Goal: Transaction & Acquisition: Subscribe to service/newsletter

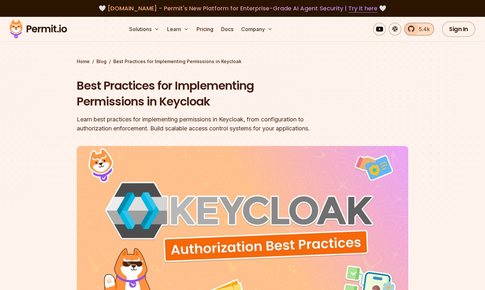
click at [417, 30] on span "5.4k" at bounding box center [422, 29] width 15 height 8
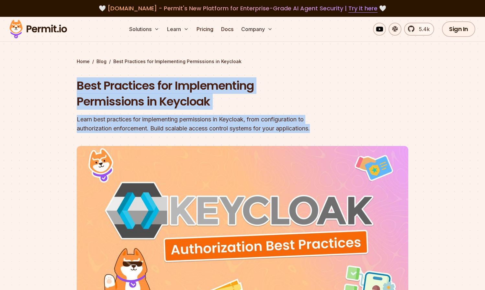
drag, startPoint x: 333, startPoint y: 125, endPoint x: 97, endPoint y: 73, distance: 241.5
click at [97, 73] on div "Home / Blog / Best Practices for Implementing Permissions in Keycloak Best Prac…" at bounding box center [242, 212] width 331 height 309
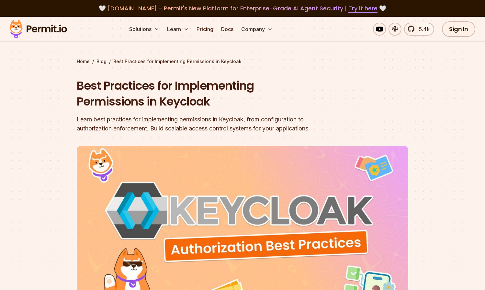
click at [275, 73] on div "Home / Blog / Best Practices for Implementing Permissions in Keycloak Best Prac…" at bounding box center [242, 212] width 331 height 309
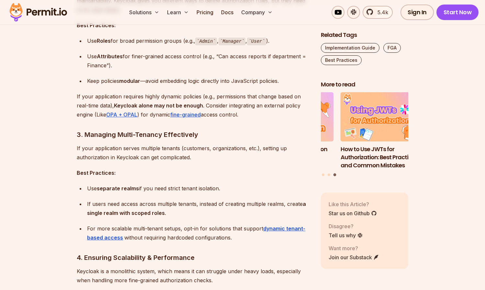
scroll to position [867, 0]
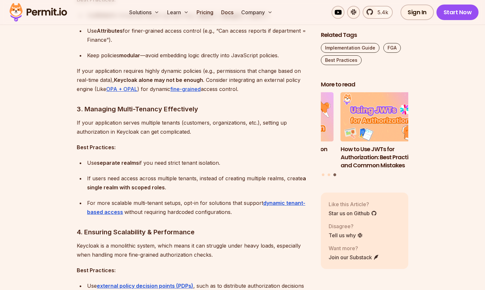
click at [257, 106] on h3 "3. Managing Multi-Tenancy Effectively" at bounding box center [194, 109] width 234 height 10
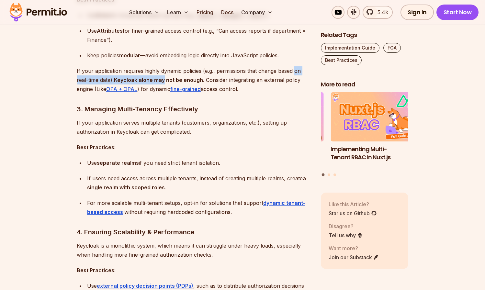
drag, startPoint x: 137, startPoint y: 79, endPoint x: 174, endPoint y: 79, distance: 36.6
click at [146, 79] on strong "Keycloak alone may not be enough" at bounding box center [158, 80] width 89 height 6
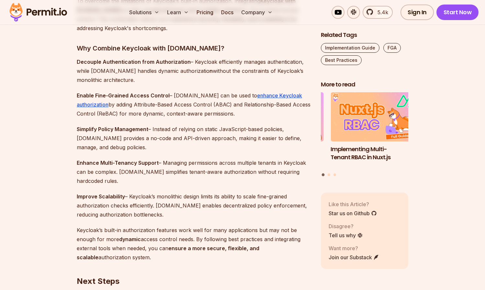
scroll to position [1804, 0]
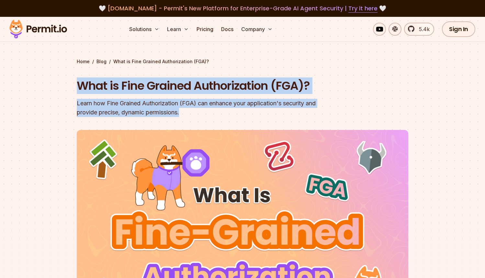
drag, startPoint x: 321, startPoint y: 114, endPoint x: 142, endPoint y: 74, distance: 183.7
click at [142, 74] on div "Home / Blog / What is Fine Grained Authorization (FGA)? What is Fine Grained Au…" at bounding box center [242, 204] width 331 height 293
click at [334, 79] on header "What is Fine Grained Authorization (FGA)? Learn how Fine Grained Authorization …" at bounding box center [242, 215] width 331 height 274
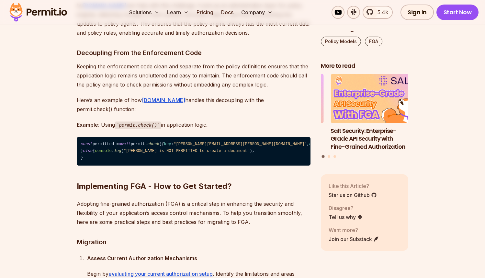
scroll to position [4648, 0]
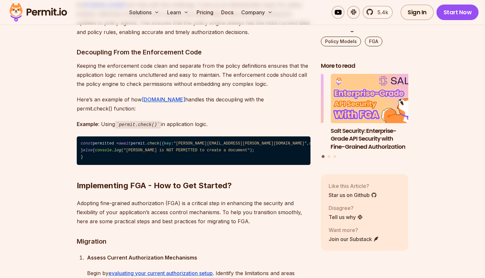
drag, startPoint x: 211, startPoint y: 220, endPoint x: 102, endPoint y: 188, distance: 113.9
click at [102, 165] on code "const permitted = await permit. check ({ key : "john@smith.com" , attributes : …" at bounding box center [194, 150] width 234 height 28
click at [164, 165] on code "const permitted = await permit. check ({ key : "john@smith.com" , attributes : …" at bounding box center [194, 150] width 234 height 28
click at [155, 103] on link "Permit.io" at bounding box center [163, 99] width 43 height 6
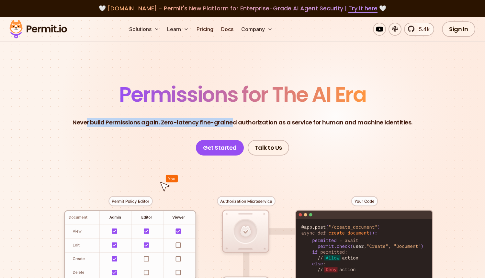
drag, startPoint x: 90, startPoint y: 123, endPoint x: 235, endPoint y: 122, distance: 145.4
click at [235, 122] on p "Never build Permissions again. Zero-latency fine-grained authorization as a ser…" at bounding box center [243, 122] width 340 height 9
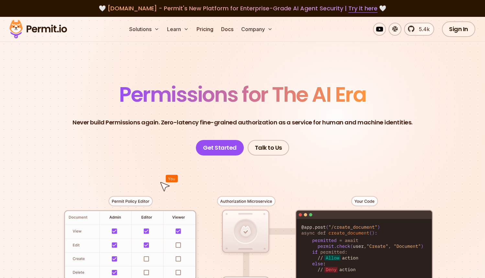
click at [227, 117] on header "Permissions for The AI Era Never build Permissions again. Zero-latency fine-gra…" at bounding box center [242, 119] width 453 height 71
click at [228, 115] on header "Permissions for The AI Era Never build Permissions again. Zero-latency fine-gra…" at bounding box center [242, 119] width 453 height 71
click at [224, 99] on span "Permissions for The AI Era" at bounding box center [242, 94] width 247 height 29
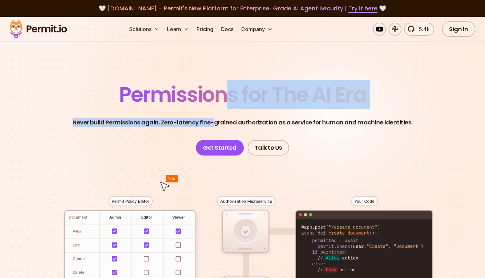
drag, startPoint x: 220, startPoint y: 90, endPoint x: 214, endPoint y: 120, distance: 30.1
click at [214, 120] on header "Permissions for The AI Era Never build Permissions again. Zero-latency fine-gra…" at bounding box center [242, 119] width 453 height 71
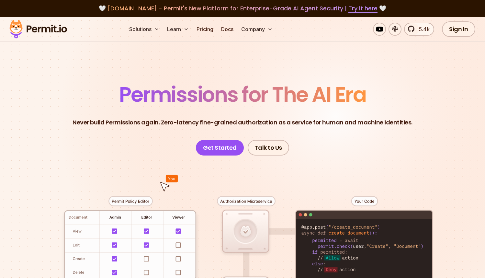
click at [221, 99] on span "Permissions for The AI Era" at bounding box center [242, 94] width 247 height 29
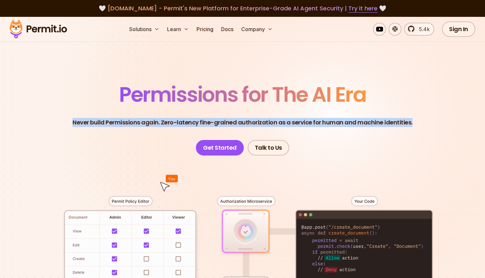
drag, startPoint x: 332, startPoint y: 128, endPoint x: 177, endPoint y: 118, distance: 155.8
click at [177, 118] on header "Permissions for The AI Era Never build Permissions again. Zero-latency fine-gra…" at bounding box center [242, 119] width 453 height 71
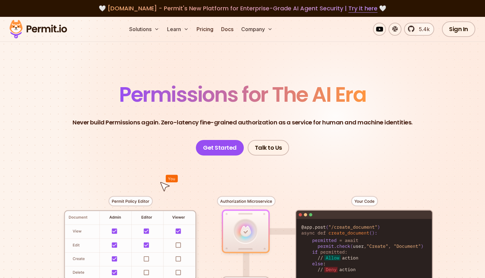
click at [231, 102] on span "Permissions for The AI Era" at bounding box center [242, 94] width 247 height 29
click at [231, 101] on span "Permissions for The AI Era" at bounding box center [242, 94] width 247 height 29
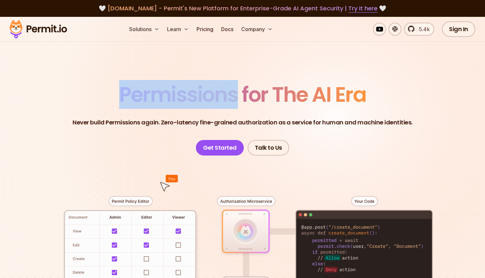
click at [231, 101] on span "Permissions for The AI Era" at bounding box center [242, 94] width 247 height 29
click at [232, 100] on span "Permissions for The AI Era" at bounding box center [242, 94] width 247 height 29
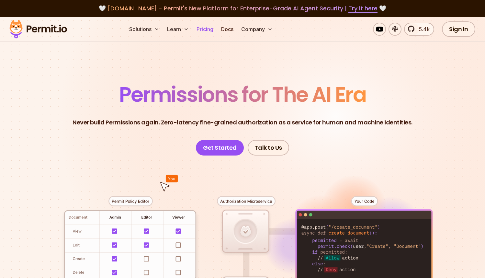
click at [210, 29] on link "Pricing" at bounding box center [205, 29] width 22 height 13
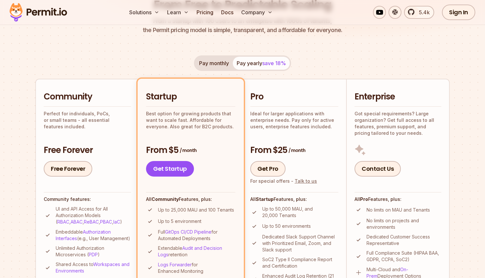
scroll to position [138, 0]
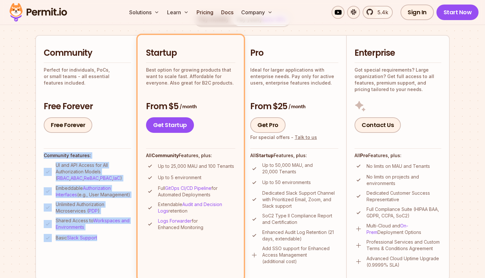
drag, startPoint x: 41, startPoint y: 147, endPoint x: 77, endPoint y: 261, distance: 119.3
click at [67, 262] on li "Community Perfect for individuals, PoCs, or small teams - all essential feature…" at bounding box center [87, 157] width 104 height 245
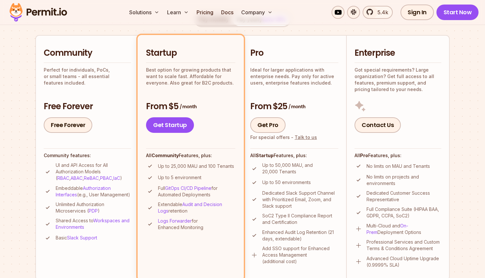
click at [80, 260] on li "Community Perfect for individuals, PoCs, or small teams - all essential feature…" at bounding box center [87, 157] width 104 height 245
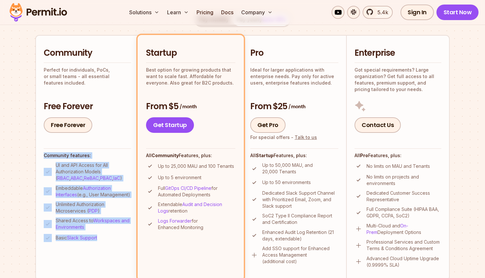
drag, startPoint x: 95, startPoint y: 261, endPoint x: 29, endPoint y: 147, distance: 131.6
click at [29, 147] on section "Permit Pricing From Free to Predictable Scaling From a startup with 100 users t…" at bounding box center [242, 229] width 485 height 701
click at [82, 214] on p "Unlimited Authorization Microservices ( PDP )" at bounding box center [93, 207] width 75 height 13
drag, startPoint x: 67, startPoint y: 182, endPoint x: 125, endPoint y: 249, distance: 88.8
click at [125, 249] on li "Community Perfect for individuals, PoCs, or small teams - all essential feature…" at bounding box center [87, 157] width 104 height 245
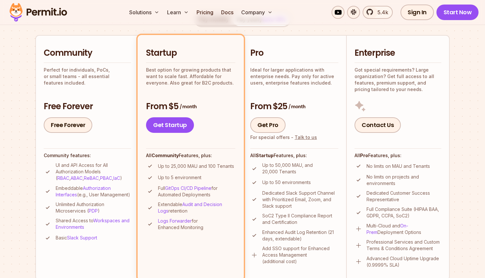
click at [124, 242] on li "Basic Slack Support" at bounding box center [87, 238] width 87 height 8
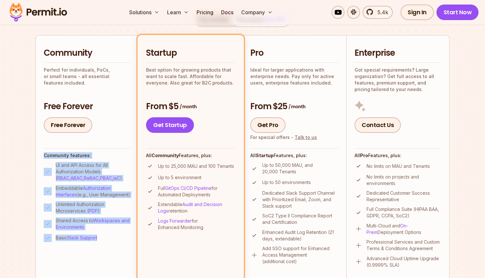
drag, startPoint x: 55, startPoint y: 143, endPoint x: 105, endPoint y: 245, distance: 113.9
click at [105, 248] on li "Community Perfect for individuals, PoCs, or small teams - all essential feature…" at bounding box center [87, 157] width 104 height 245
click at [123, 207] on p "Unlimited Authorization Microservices ( PDP )" at bounding box center [93, 207] width 75 height 13
drag, startPoint x: 108, startPoint y: 212, endPoint x: 60, endPoint y: 140, distance: 86.6
click at [60, 142] on li "Community Perfect for individuals, PoCs, or small teams - all essential feature…" at bounding box center [87, 157] width 104 height 245
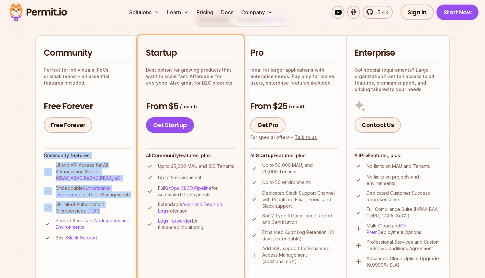
drag, startPoint x: 120, startPoint y: 188, endPoint x: 109, endPoint y: 204, distance: 18.8
click at [120, 188] on p "Embeddable Authorization Interfaces (e.g., User Management)" at bounding box center [93, 191] width 75 height 13
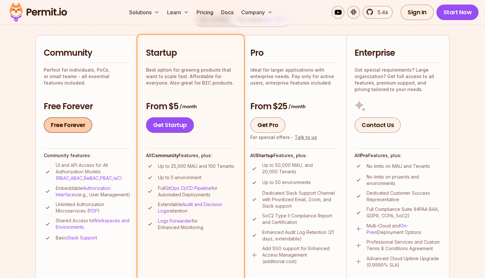
click at [61, 124] on link "Free Forever" at bounding box center [68, 125] width 49 height 16
